Goal: Task Accomplishment & Management: Complete application form

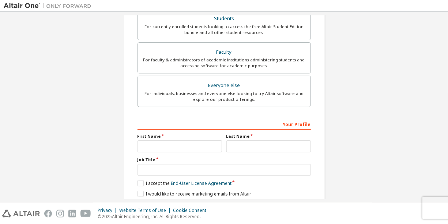
scroll to position [179, 0]
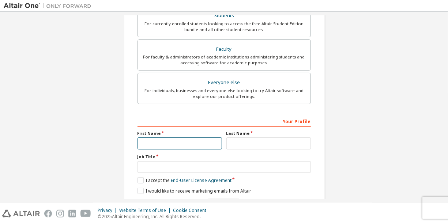
click at [158, 142] on input "text" at bounding box center [180, 144] width 85 height 12
type input "**********"
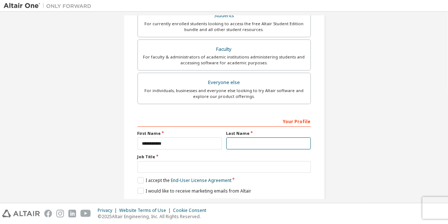
type input "*****"
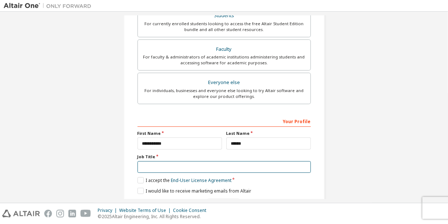
click at [169, 167] on input "text" at bounding box center [224, 167] width 173 height 12
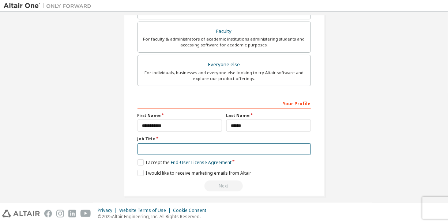
scroll to position [201, 0]
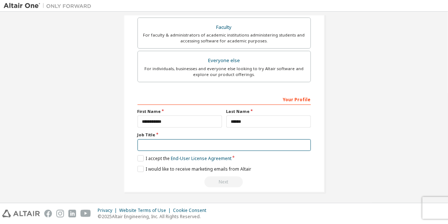
click at [291, 142] on input "text" at bounding box center [224, 145] width 173 height 12
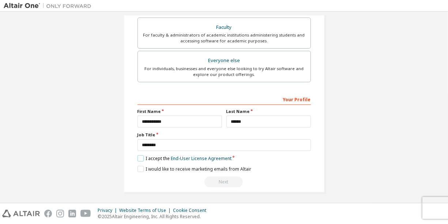
click at [140, 157] on label "I accept the End-User License Agreement" at bounding box center [185, 159] width 94 height 6
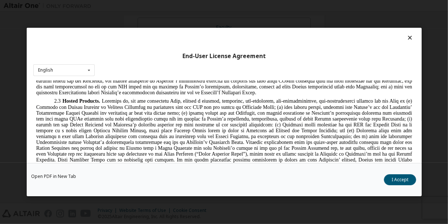
scroll to position [654, 0]
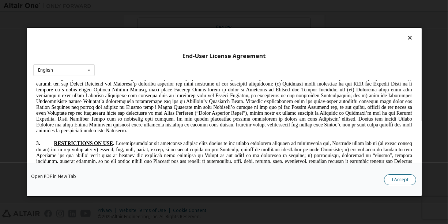
click at [410, 181] on button "I Accept" at bounding box center [400, 180] width 32 height 11
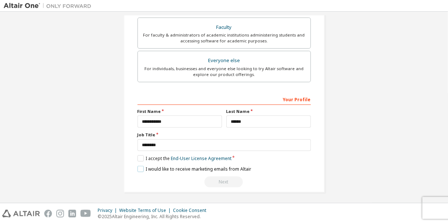
click at [160, 168] on label "I would like to receive marketing emails from Altair" at bounding box center [195, 169] width 114 height 6
click at [197, 167] on label "I would like to receive marketing emails from Altair" at bounding box center [195, 169] width 114 height 6
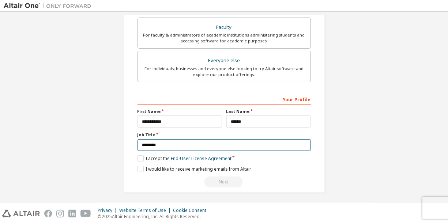
click at [199, 144] on input "*******" at bounding box center [224, 145] width 173 height 12
type input "*"
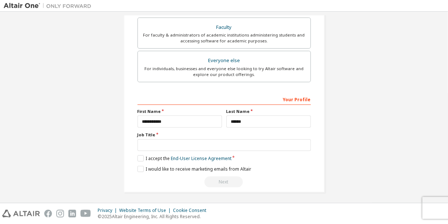
click at [239, 95] on div "Your Profile" at bounding box center [224, 99] width 173 height 12
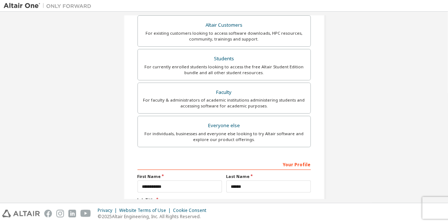
scroll to position [136, 0]
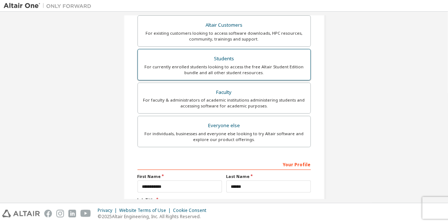
click at [237, 64] on div "For currently enrolled students looking to access the free Altair Student Editi…" at bounding box center [224, 70] width 164 height 12
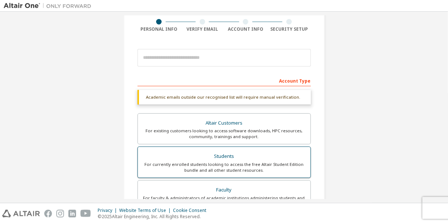
scroll to position [57, 0]
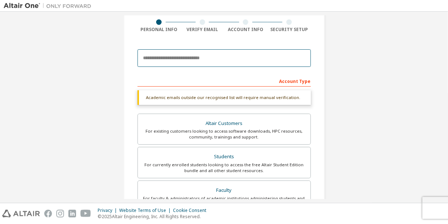
click at [205, 60] on input "email" at bounding box center [224, 58] width 173 height 18
type input "**********"
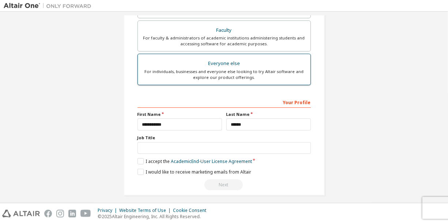
scroll to position [198, 0]
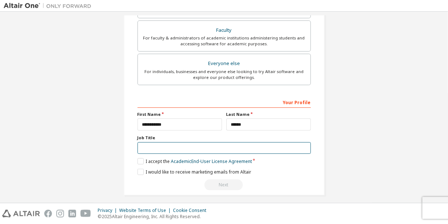
click at [168, 146] on input "text" at bounding box center [224, 148] width 173 height 12
type input "*"
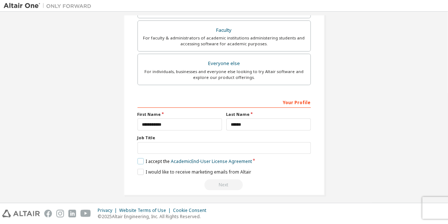
click at [139, 158] on label "I accept the Academic End-User License Agreement" at bounding box center [195, 161] width 115 height 6
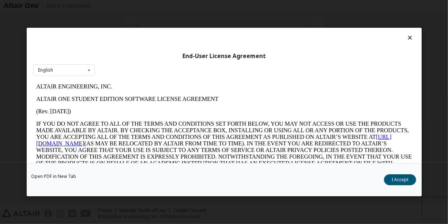
scroll to position [0, 0]
click at [399, 179] on button "I Accept" at bounding box center [400, 180] width 32 height 11
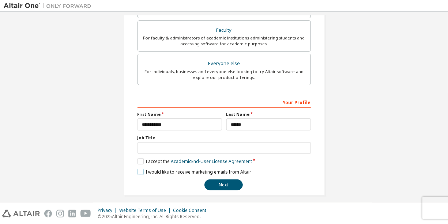
click at [165, 173] on label "I would like to receive marketing emails from Altair" at bounding box center [195, 172] width 114 height 6
click at [216, 183] on button "Next" at bounding box center [224, 185] width 38 height 11
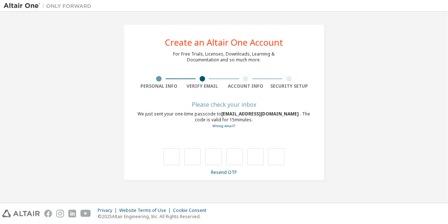
type input "*"
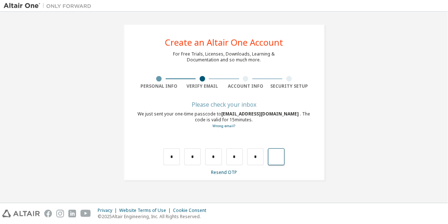
type input "*"
